Goal: Check status

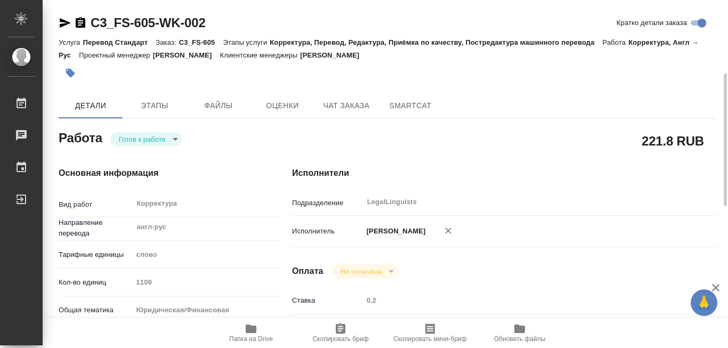
scroll to position [53, 0]
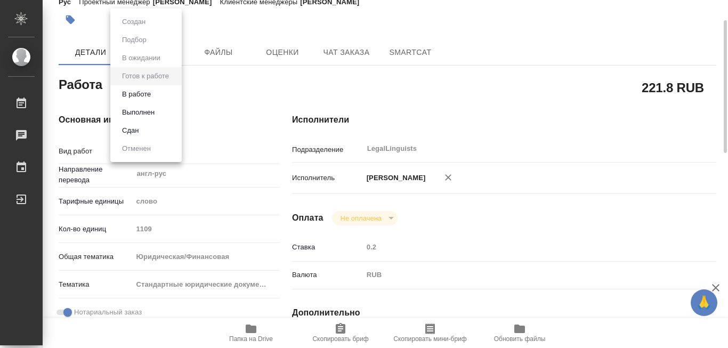
click at [175, 90] on body "🙏 .cls-1 fill:#fff; AWATERA [PERSON_NAME] 0 Чаты График Выйти C3_FS-605-WK-002 …" at bounding box center [364, 174] width 728 height 348
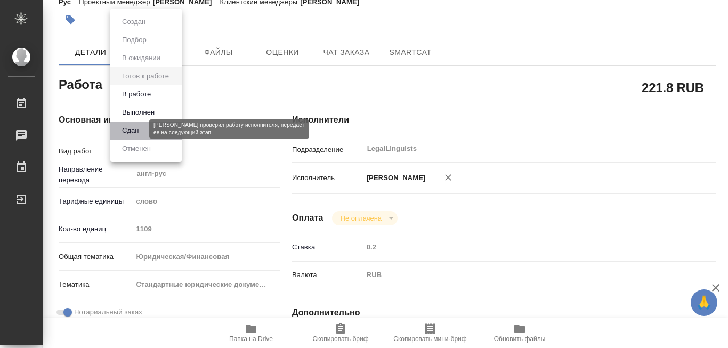
click at [127, 131] on button "Сдан" at bounding box center [130, 131] width 23 height 12
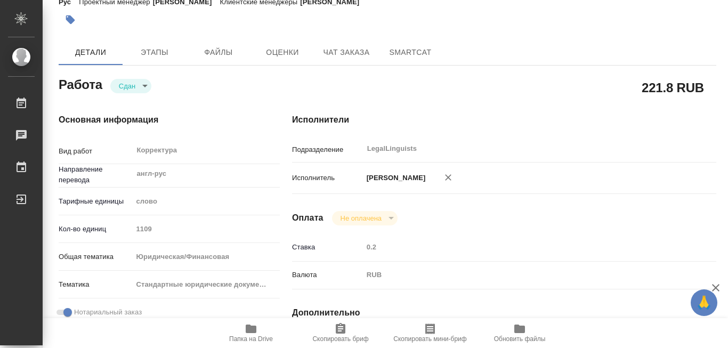
type textarea "x"
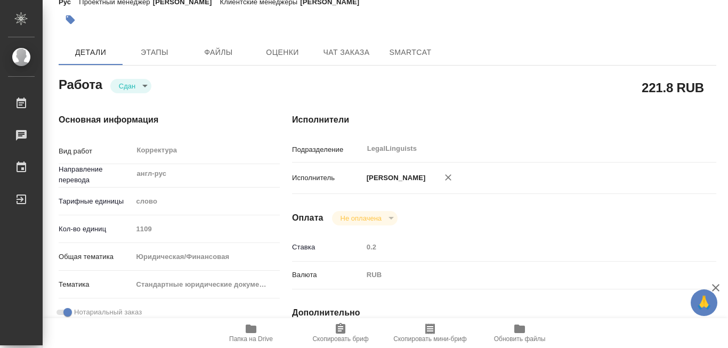
type textarea "x"
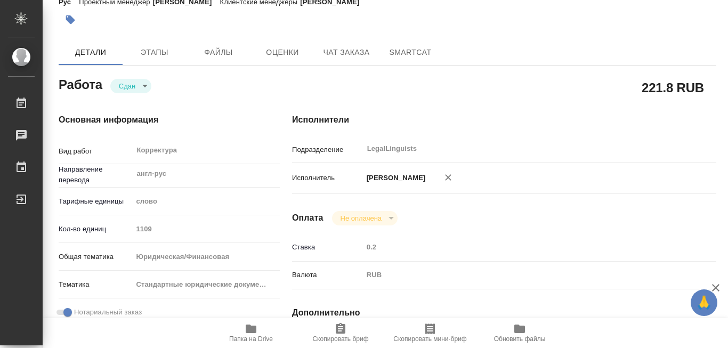
type textarea "x"
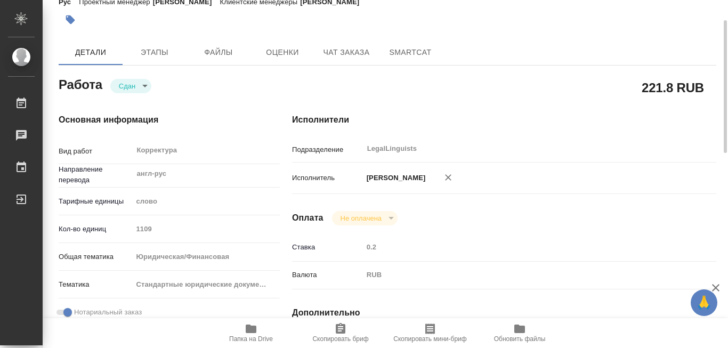
type textarea "x"
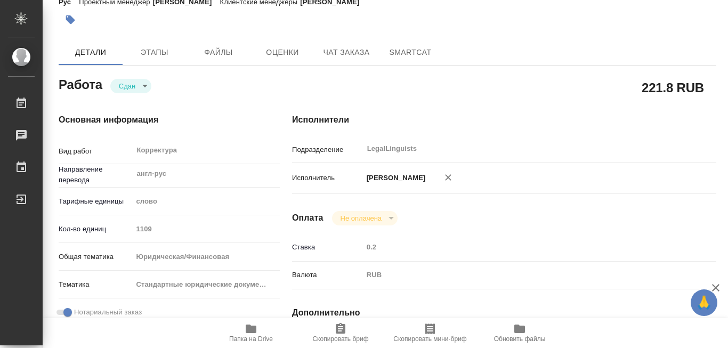
type textarea "x"
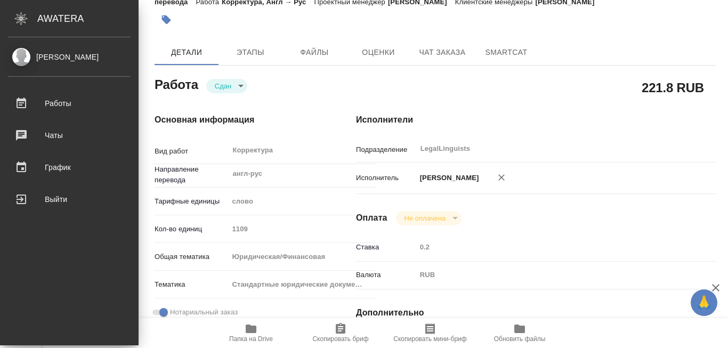
type textarea "x"
